Goal: Task Accomplishment & Management: Manage account settings

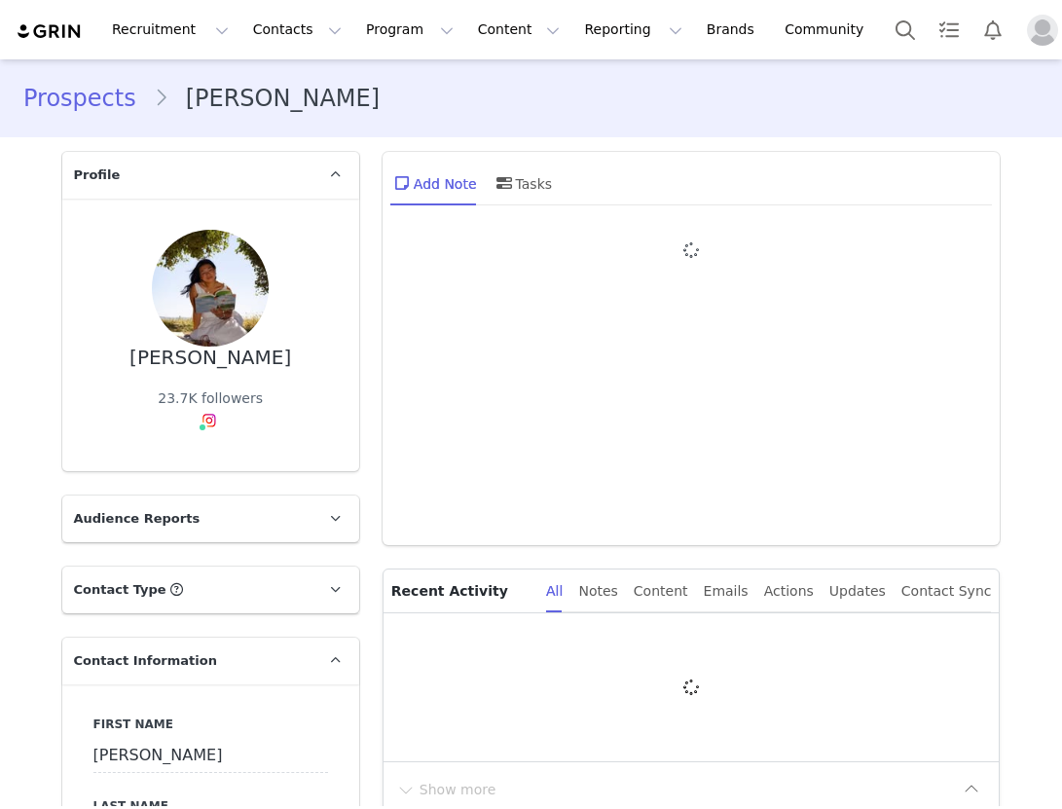
type input "+1 ([GEOGRAPHIC_DATA])"
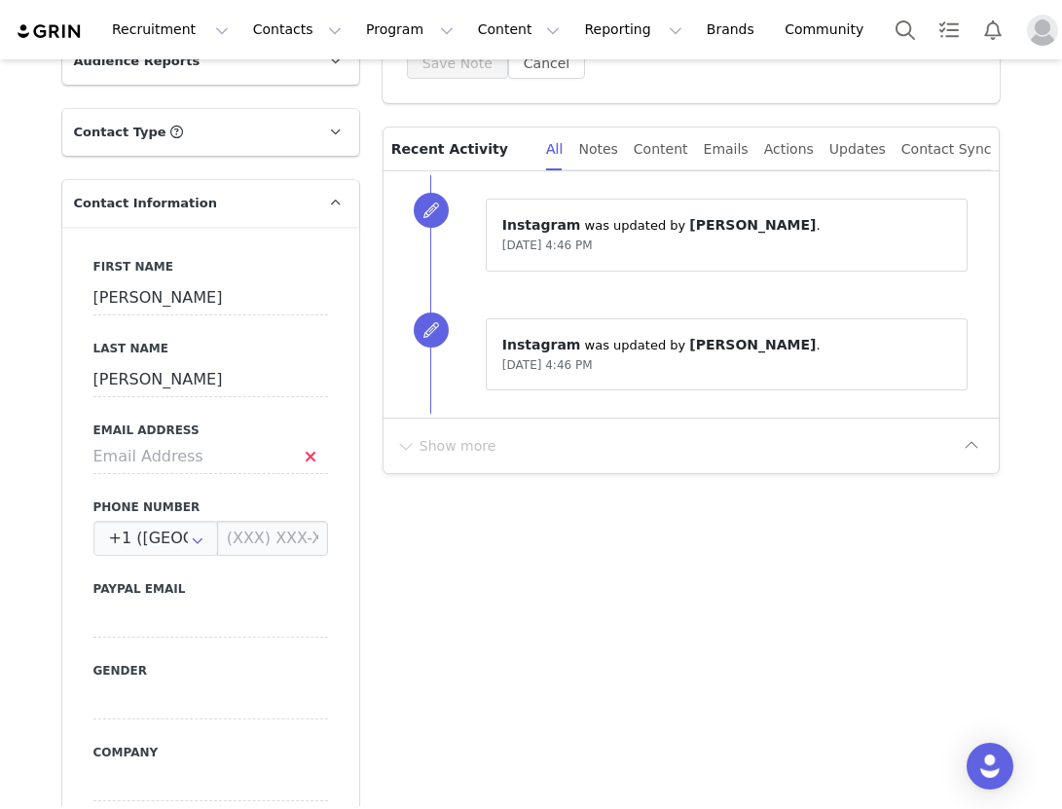
scroll to position [467, 0]
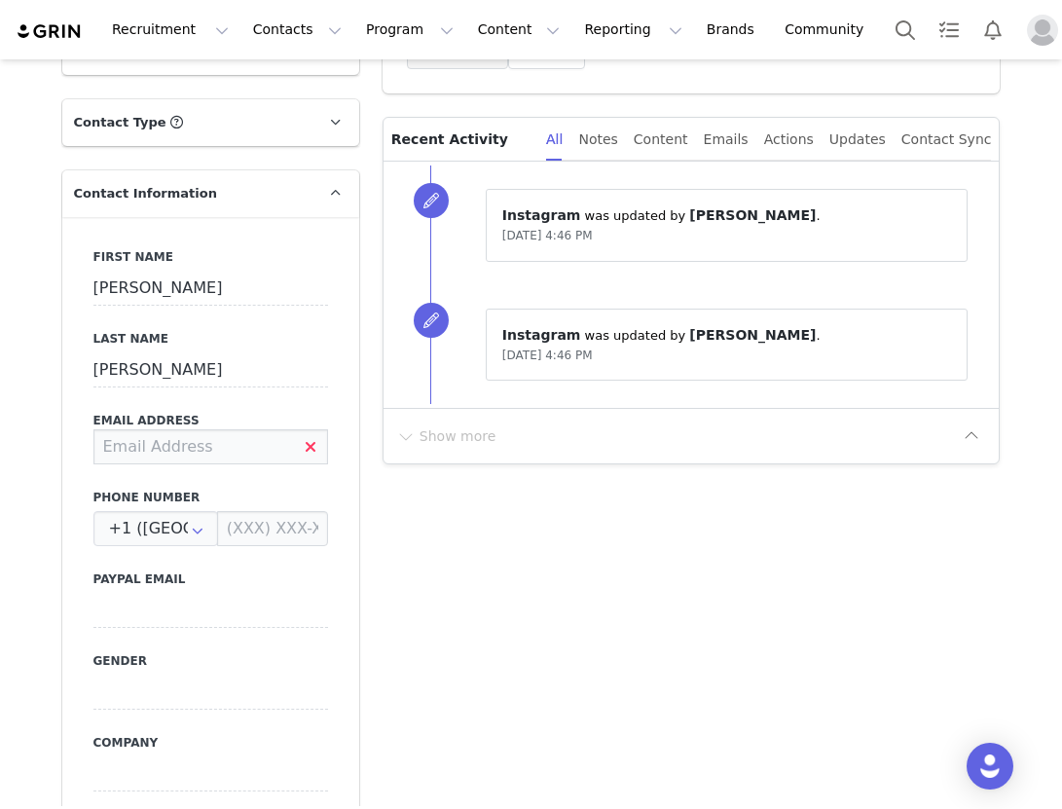
click at [146, 447] on input at bounding box center [210, 446] width 235 height 35
type input "k"
click at [145, 450] on input "[EMAIL_ADDRESS][DOMAIN_NAME]" at bounding box center [210, 446] width 235 height 35
click at [106, 445] on input "[EMAIL_ADDRESS][DOMAIN_NAME]" at bounding box center [210, 446] width 235 height 35
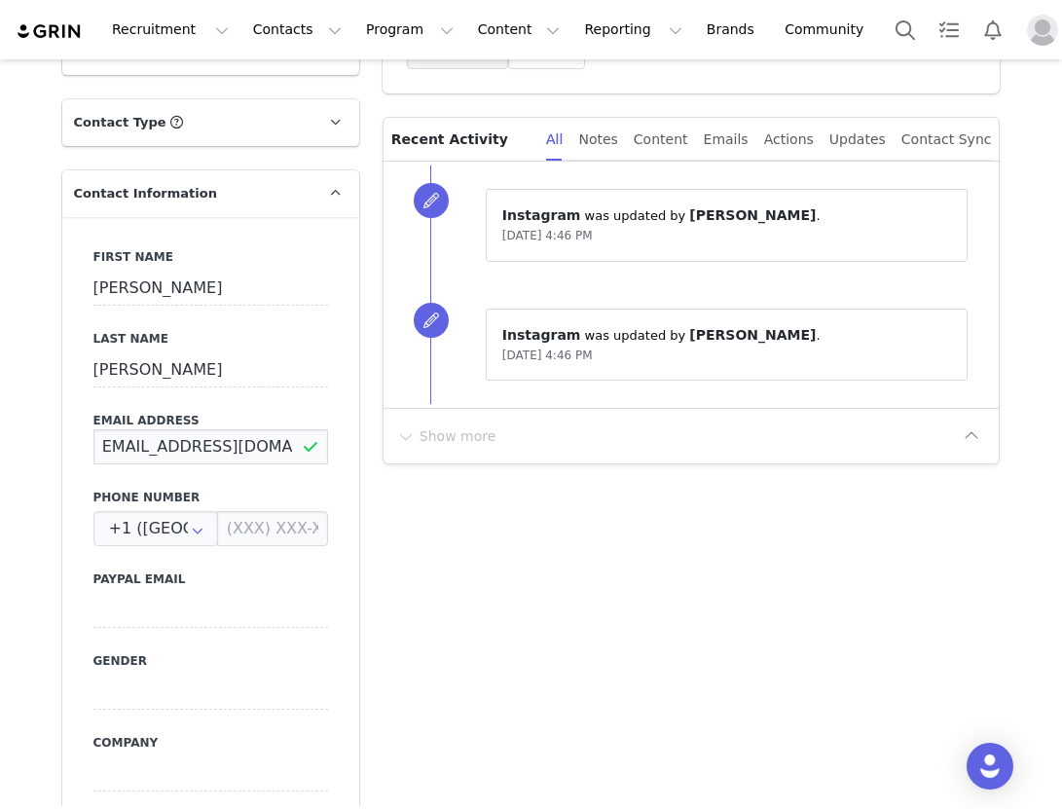
scroll to position [0, 0]
click at [270, 451] on input "[EMAIL_ADDRESS][DOMAIN_NAME]" at bounding box center [210, 446] width 235 height 35
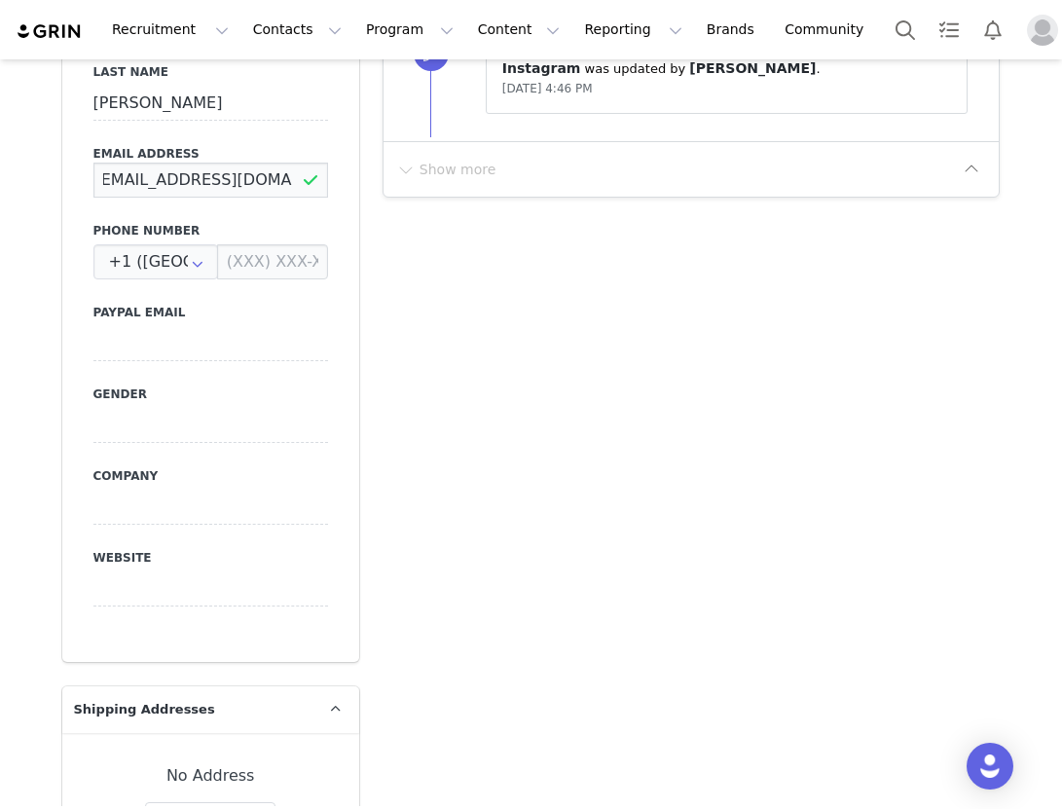
scroll to position [723, 0]
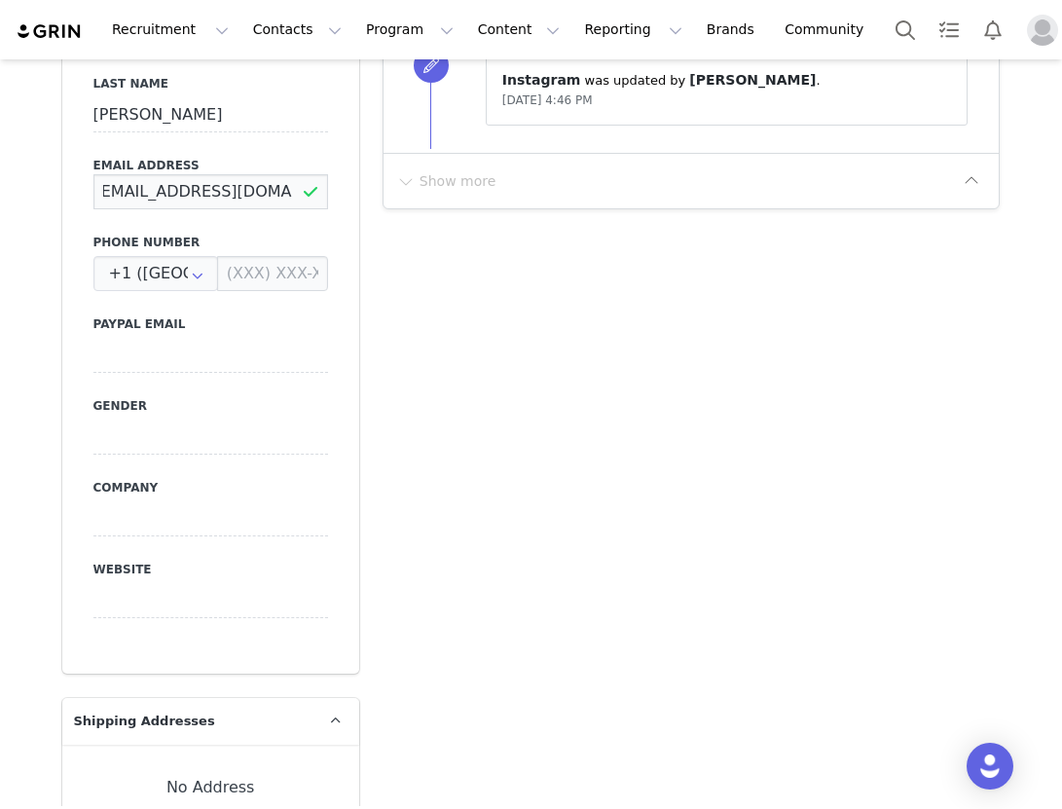
click at [197, 198] on input "[EMAIL_ADDRESS][DOMAIN_NAME]" at bounding box center [210, 191] width 235 height 35
type input "[EMAIL_ADDRESS][DOMAIN_NAME]"
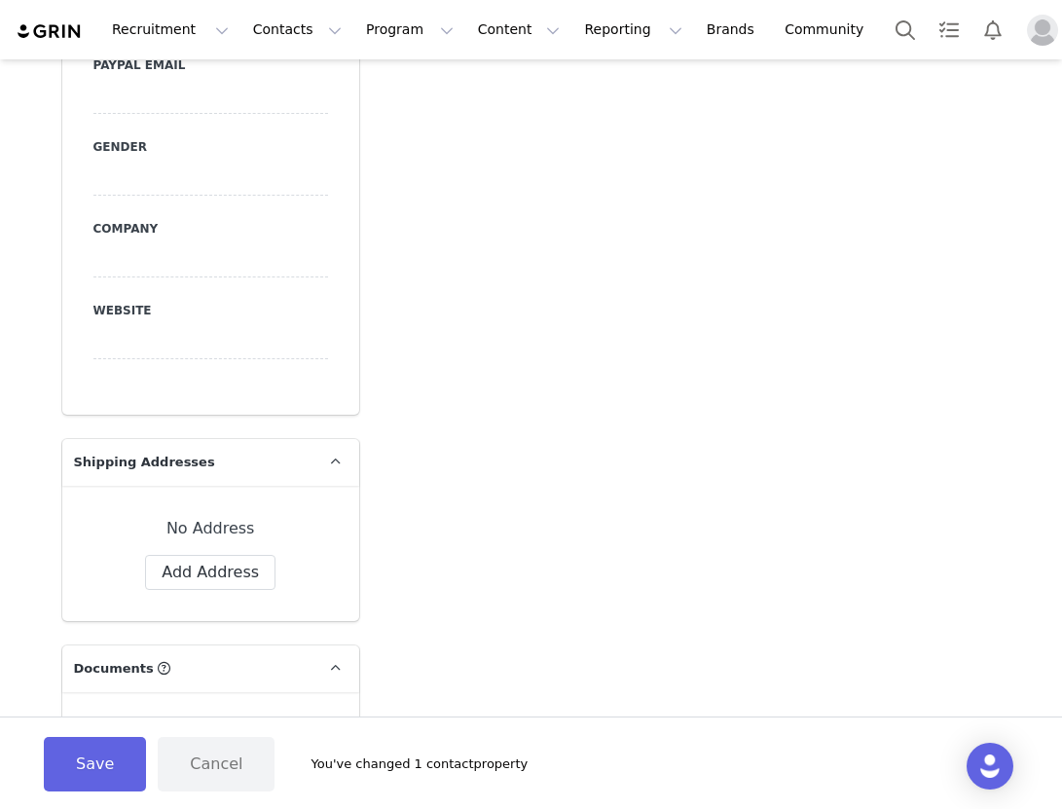
scroll to position [984, 0]
click at [99, 753] on button "Save" at bounding box center [95, 764] width 102 height 55
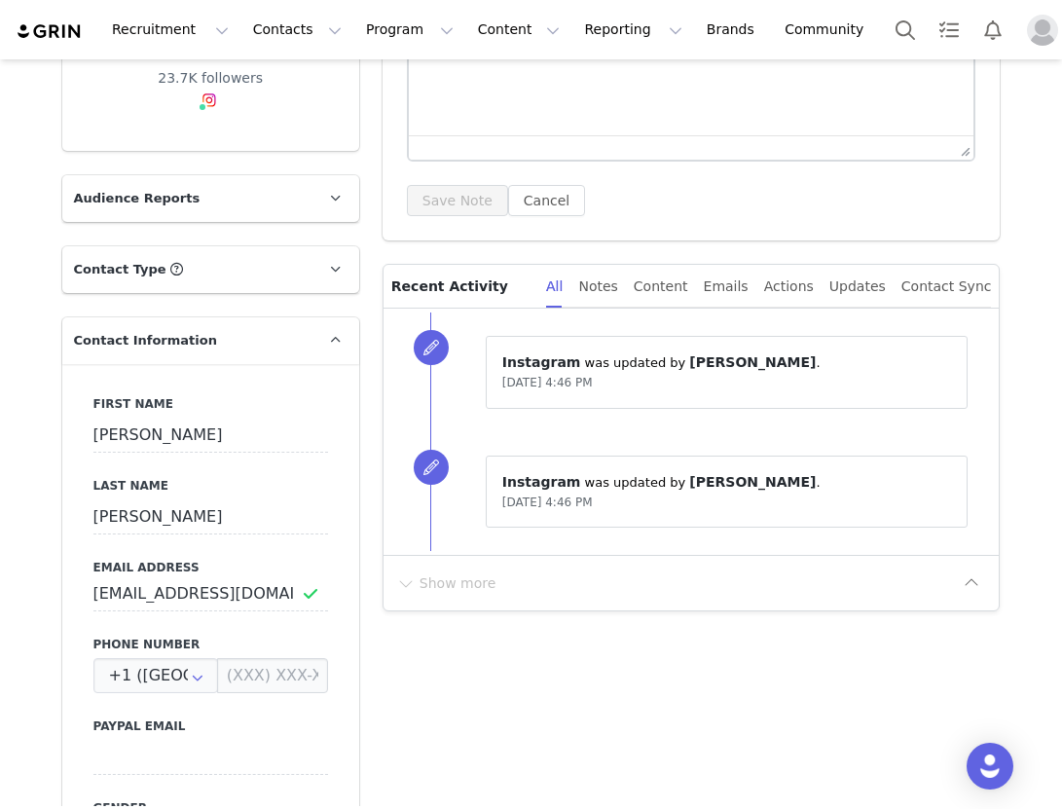
scroll to position [316, 0]
